Goal: Transaction & Acquisition: Purchase product/service

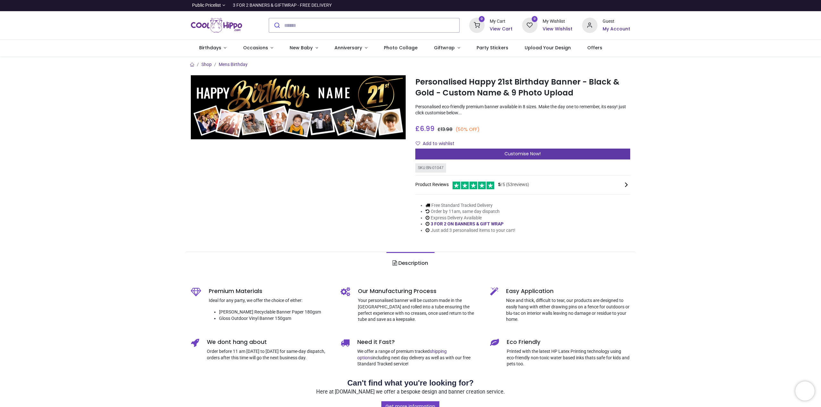
click at [526, 157] on div "Customise Now!" at bounding box center [522, 154] width 215 height 11
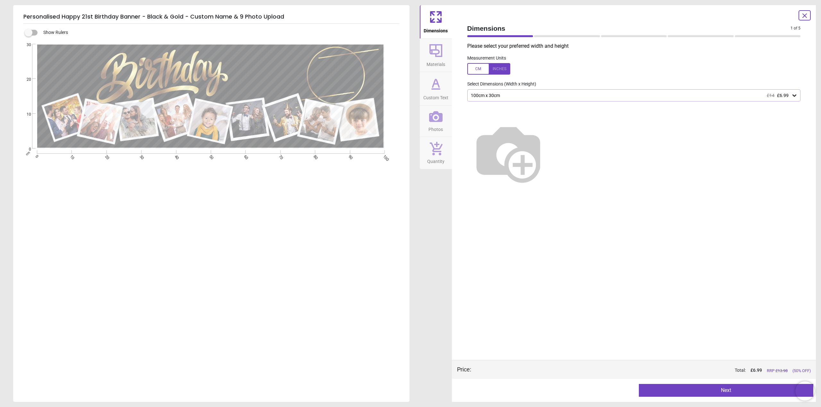
click at [549, 136] on img at bounding box center [508, 153] width 82 height 82
click at [794, 97] on icon at bounding box center [794, 96] width 4 height 2
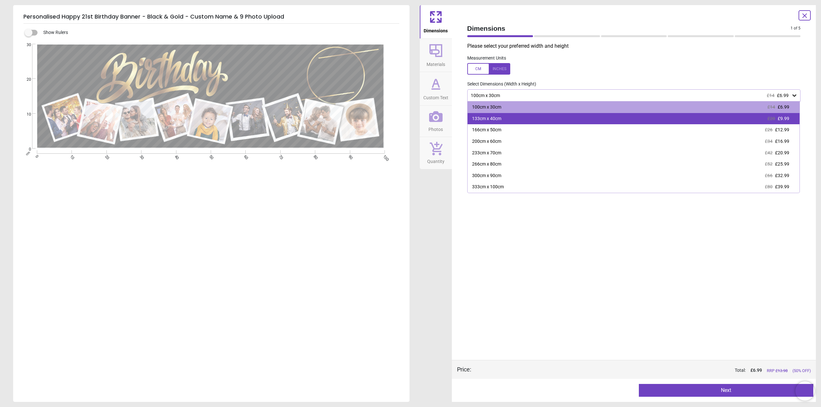
click at [786, 120] on span "£9.99" at bounding box center [783, 118] width 12 height 5
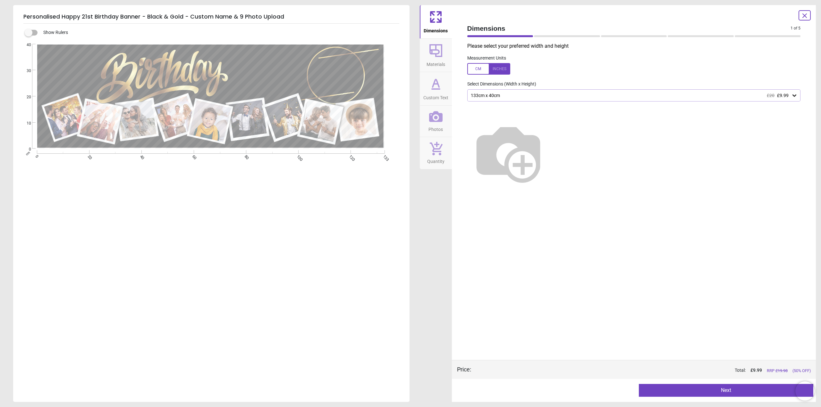
click at [629, 96] on div "133cm x 40cm £20 £9.99" at bounding box center [630, 95] width 321 height 5
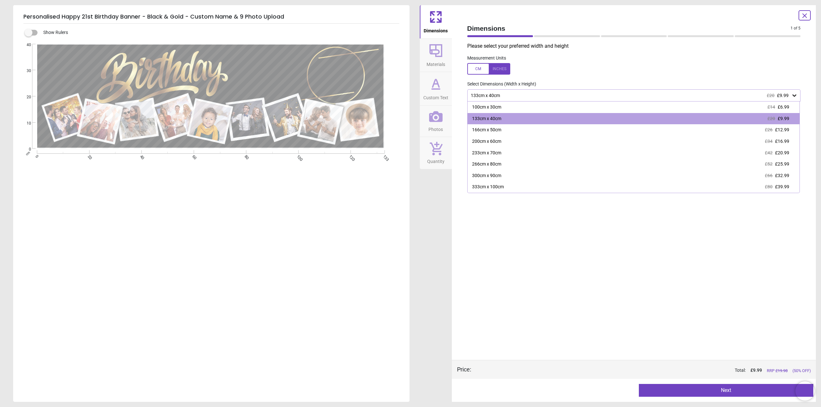
click at [629, 96] on div "133cm x 40cm £20 £9.99" at bounding box center [630, 95] width 321 height 5
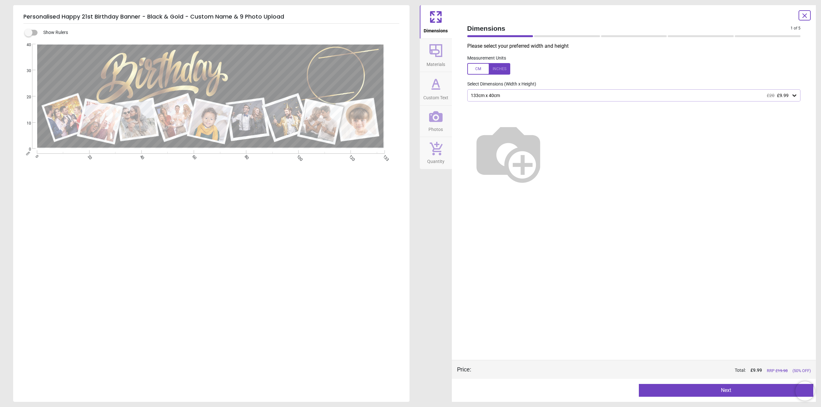
click at [714, 392] on button "Next" at bounding box center [726, 390] width 174 height 13
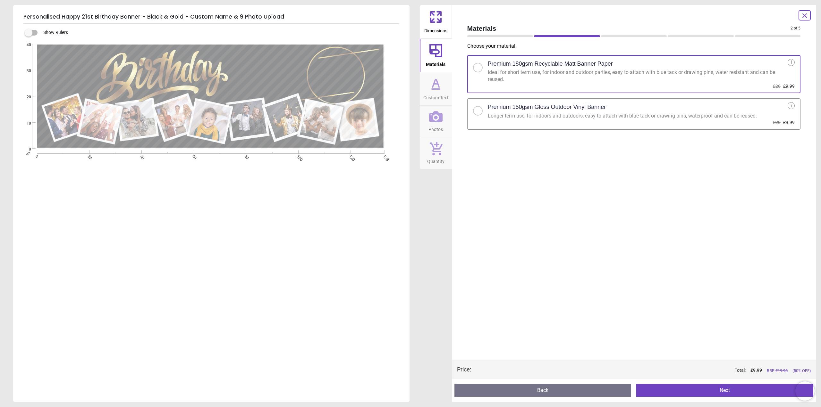
click at [725, 389] on button "Next" at bounding box center [724, 390] width 177 height 13
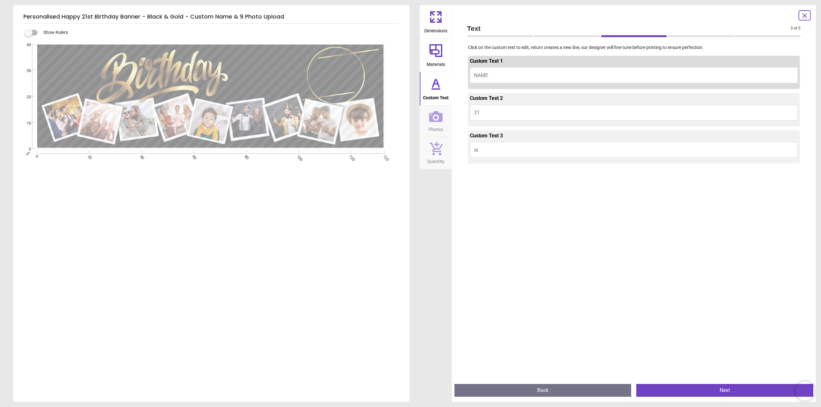
click at [501, 72] on button "NAME" at bounding box center [634, 75] width 328 height 16
type textarea "****"
click at [734, 389] on button "Next" at bounding box center [724, 390] width 177 height 13
